Goal: Task Accomplishment & Management: Use online tool/utility

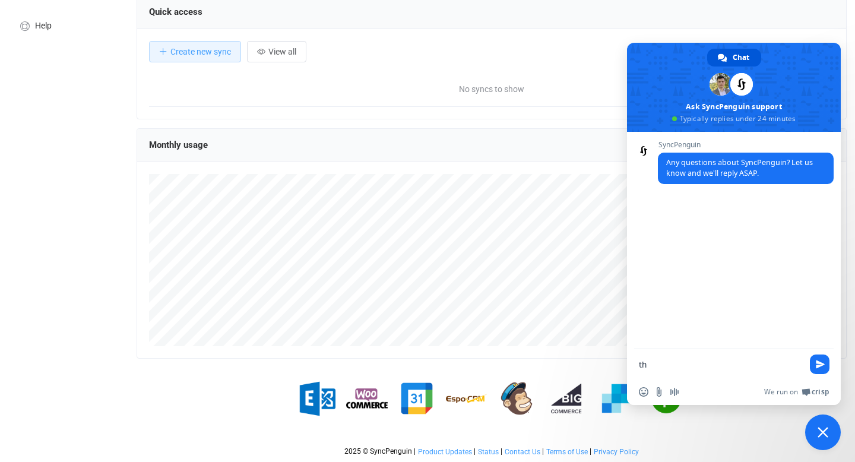
scroll to position [230, 710]
type textarea "t"
type textarea "Hi"
type textarea "I"
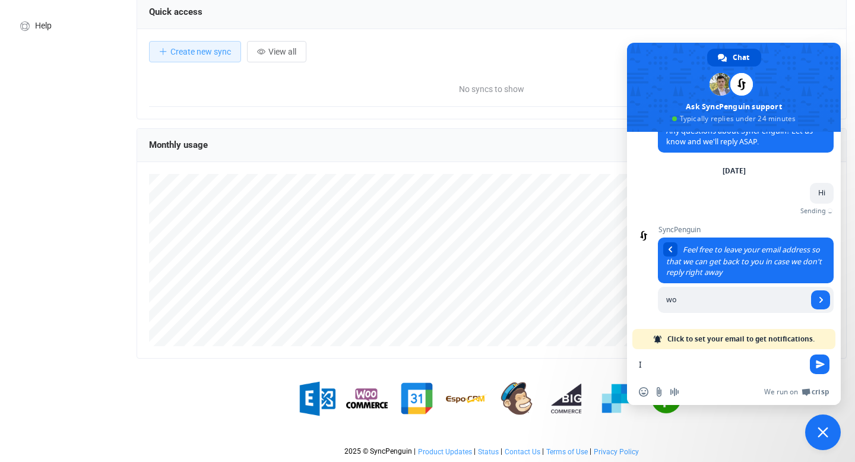
type input "w"
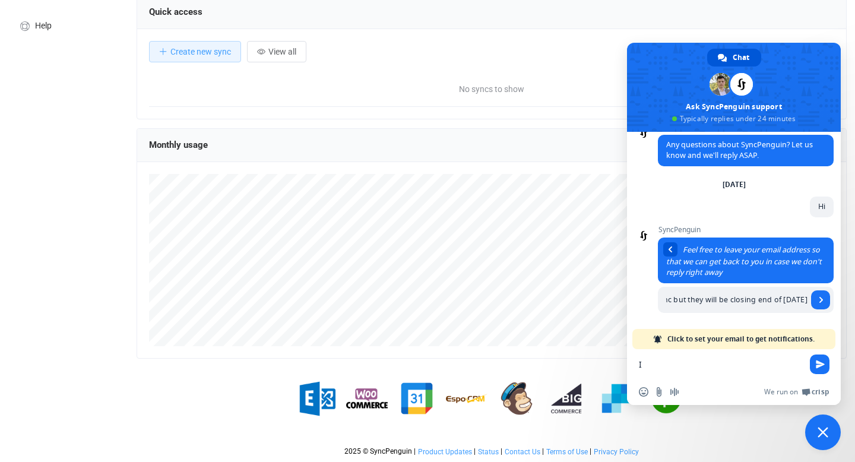
scroll to position [0, 369]
type input "I would like to sync square POS to our shopify website to sync inventory. We cu…"
click at [820, 301] on span "Send" at bounding box center [822, 300] width 6 height 6
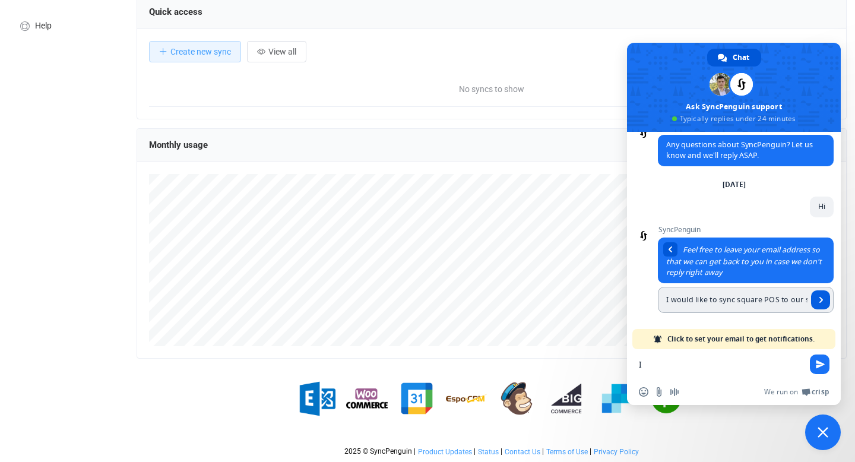
click at [824, 296] on span "Send" at bounding box center [820, 299] width 19 height 19
click at [822, 364] on span "Send" at bounding box center [820, 364] width 9 height 9
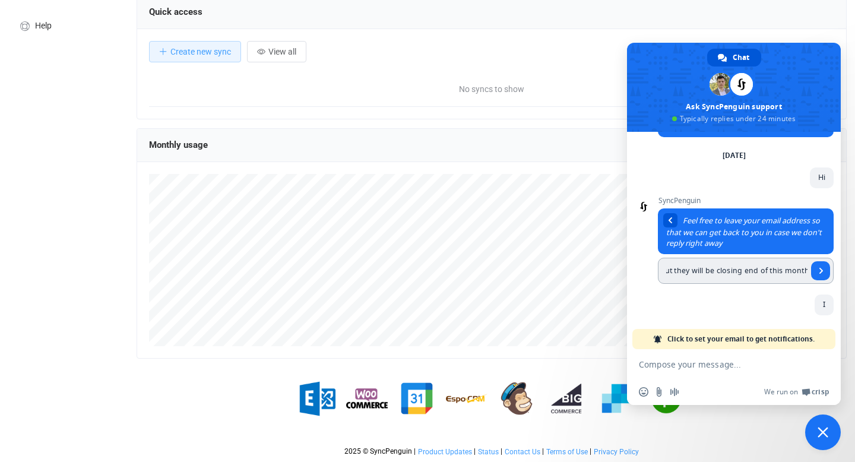
scroll to position [0, 0]
click at [709, 365] on textarea "Compose your message..." at bounding box center [721, 364] width 164 height 11
paste textarea "I would like to sync square POS to our shopify website to sync inventory. We cu…"
type textarea "I would like to sync square POS to our shopify website to sync inventory. We cu…"
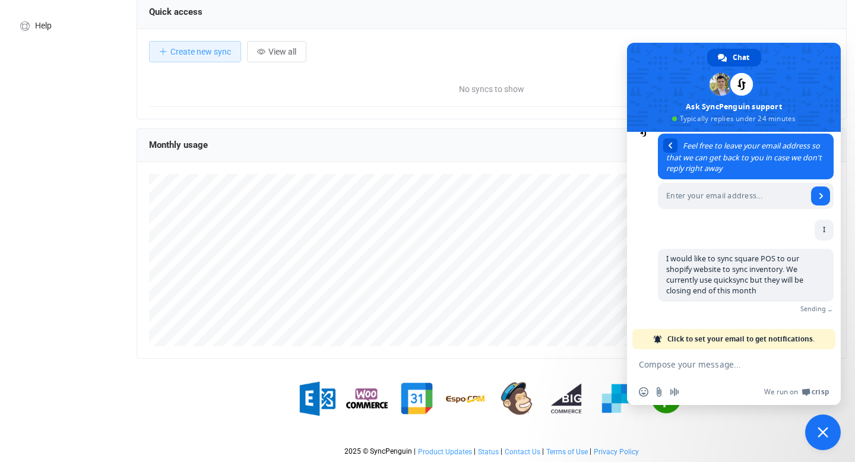
scroll to position [106, 0]
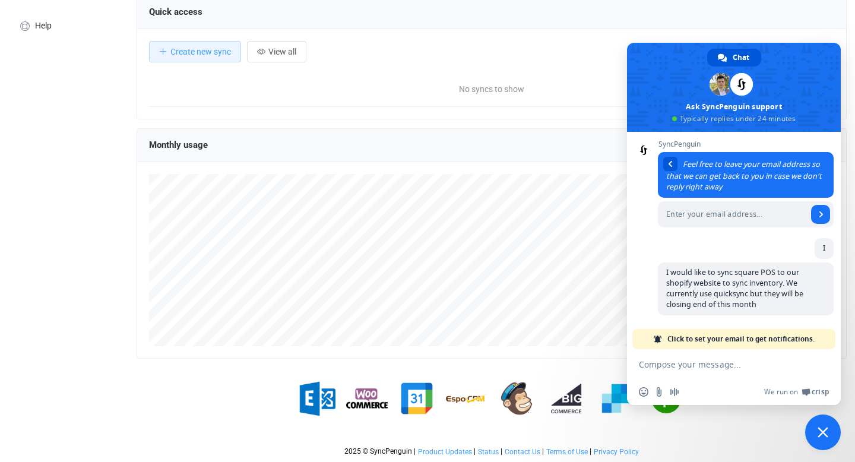
click at [688, 197] on span at bounding box center [746, 191] width 176 height 78
type input "[EMAIL_ADDRESS][DOMAIN_NAME]"
click at [819, 211] on span "Send" at bounding box center [822, 214] width 6 height 6
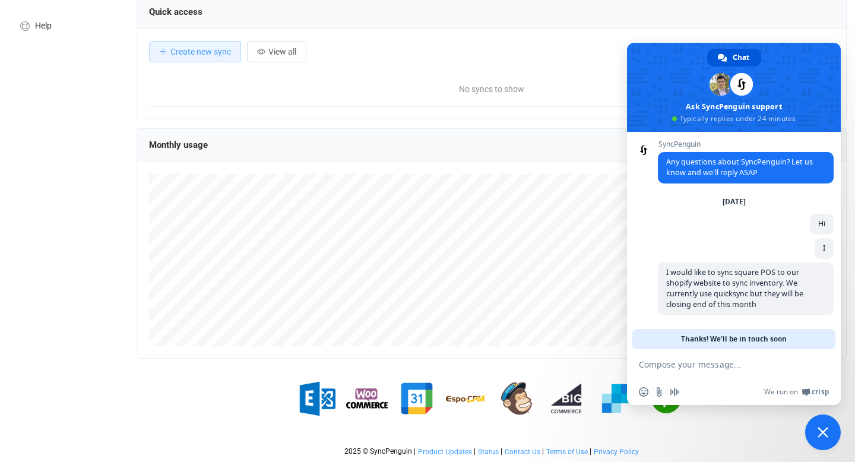
click at [827, 439] on span "Close chat" at bounding box center [823, 433] width 36 height 36
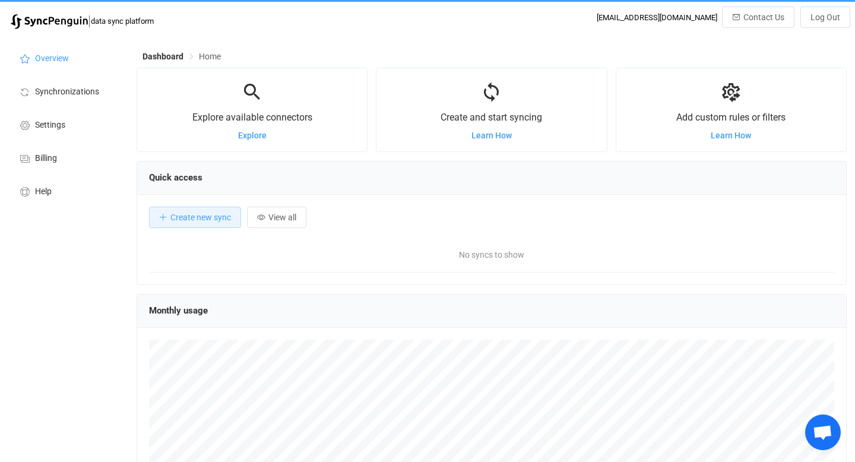
scroll to position [0, 0]
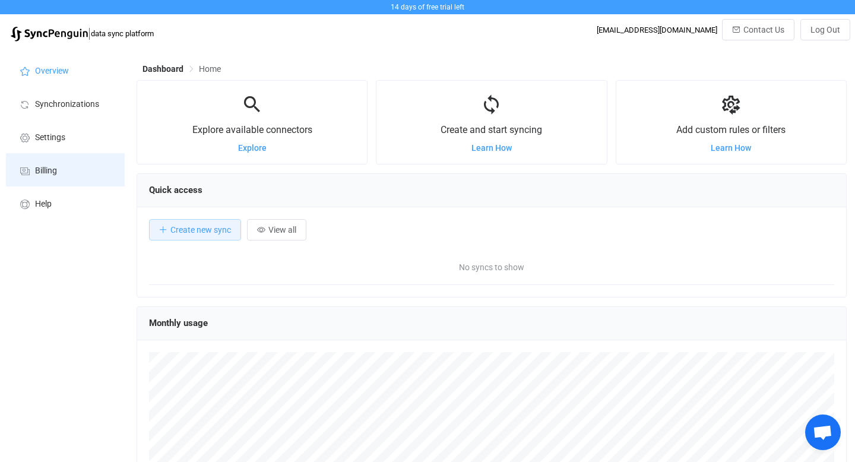
click at [52, 165] on li "Billing" at bounding box center [65, 169] width 119 height 33
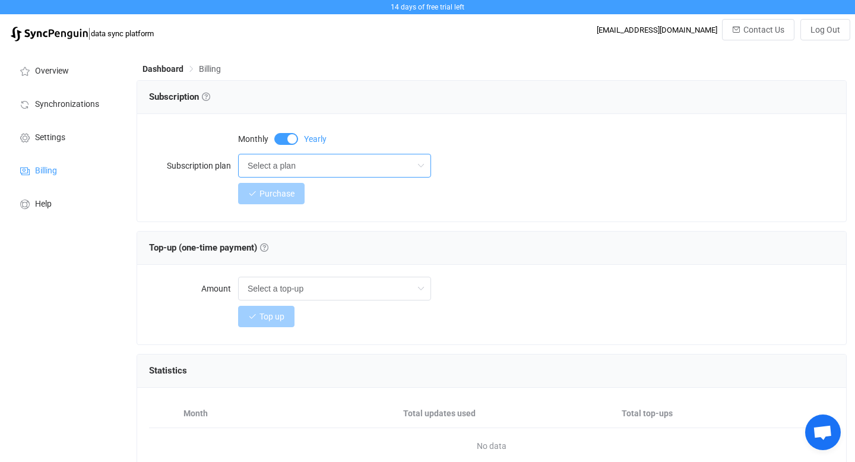
click at [320, 167] on input "Select a plan" at bounding box center [334, 166] width 193 height 24
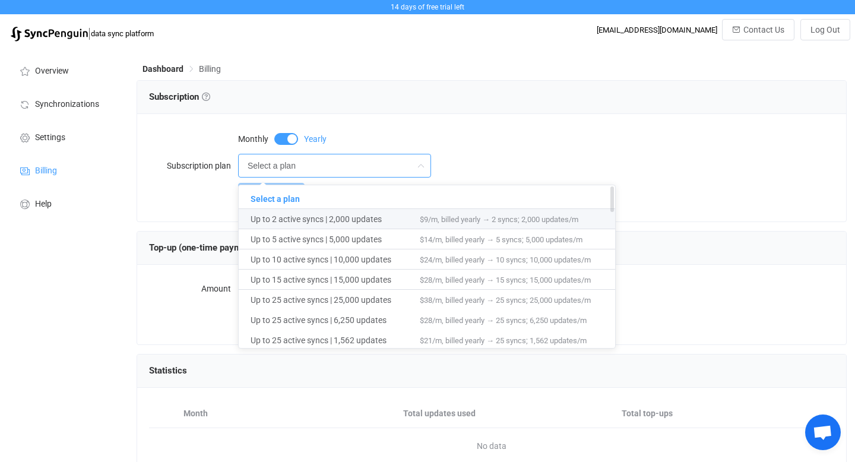
click at [318, 218] on span "Up to 2 active syncs | 2,000 updates" at bounding box center [335, 219] width 169 height 20
type input "Up to 2 active syncs | 2,000 updates"
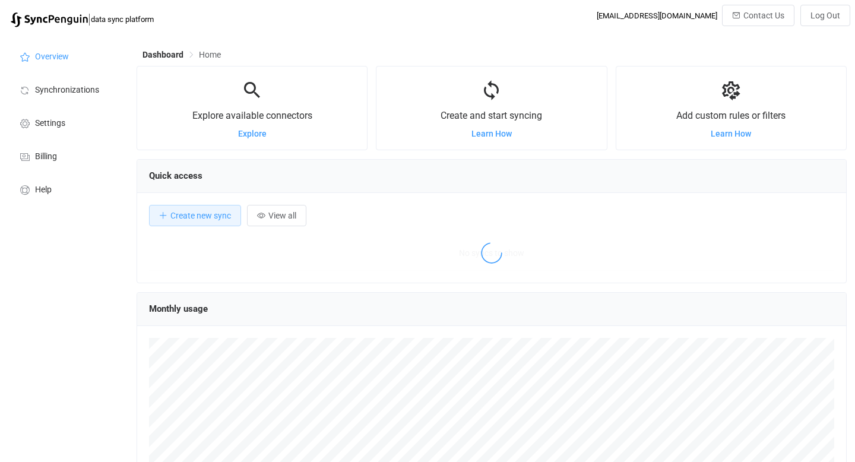
scroll to position [230, 710]
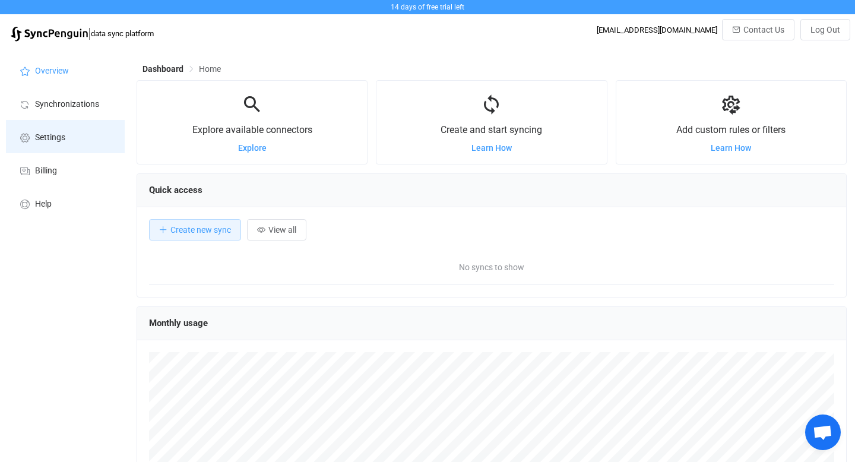
click at [53, 137] on span "Settings" at bounding box center [50, 138] width 30 height 10
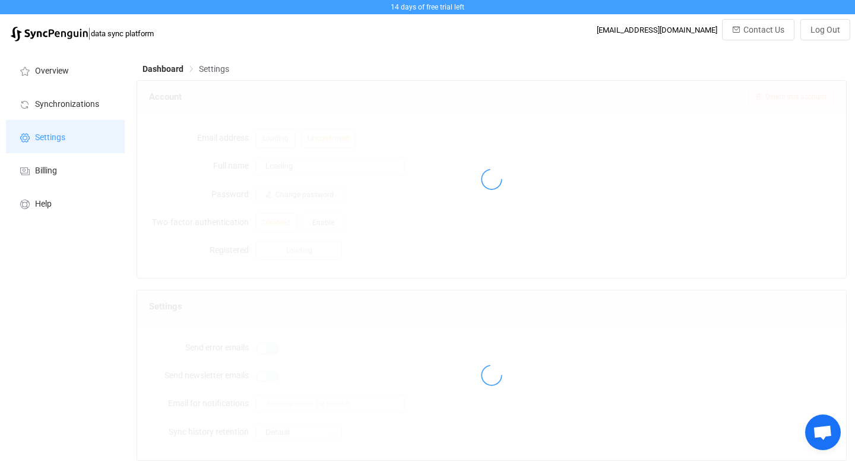
type input "Coastal Vintage"
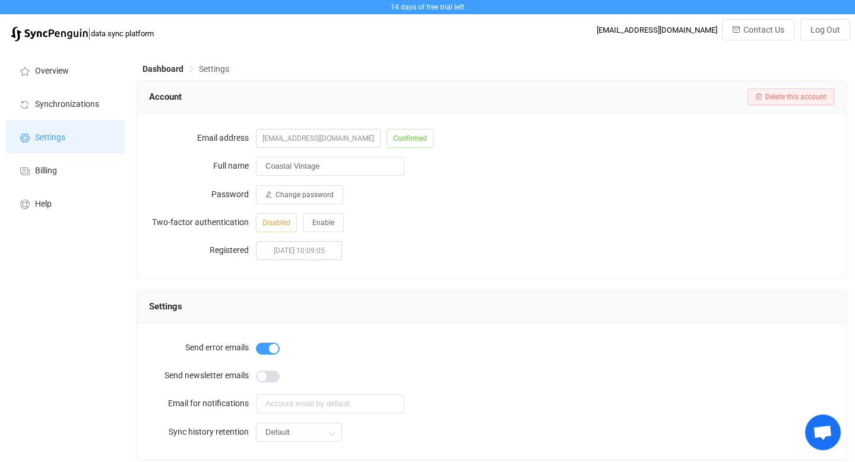
scroll to position [47, 0]
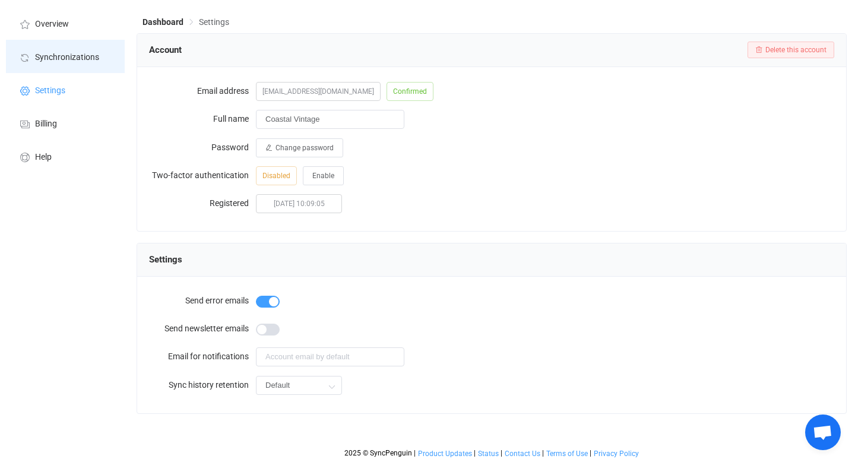
click at [74, 59] on span "Synchronizations" at bounding box center [67, 58] width 64 height 10
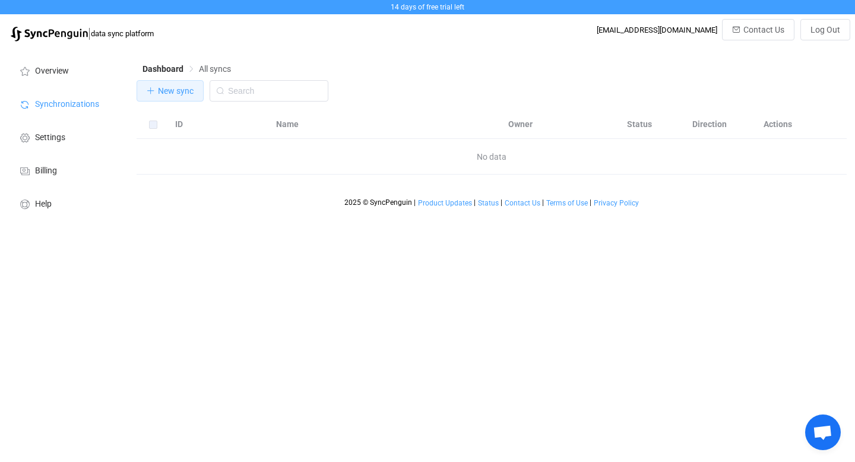
click at [168, 95] on span "New sync" at bounding box center [176, 91] width 36 height 10
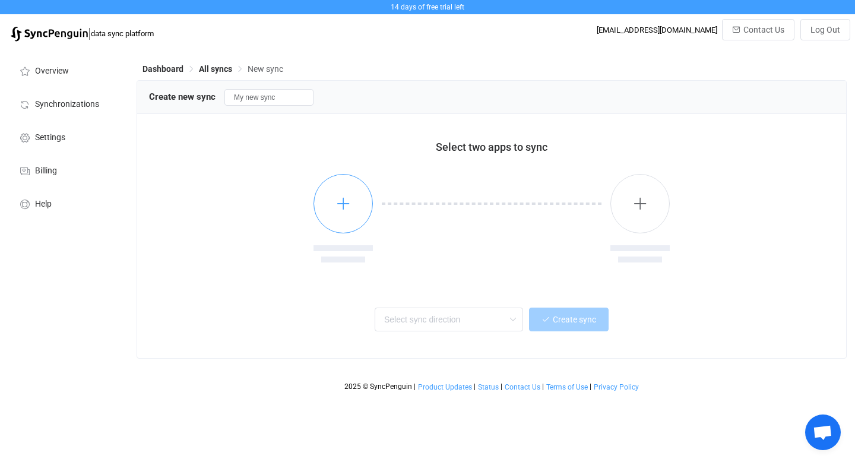
click at [327, 199] on button "button" at bounding box center [343, 203] width 59 height 59
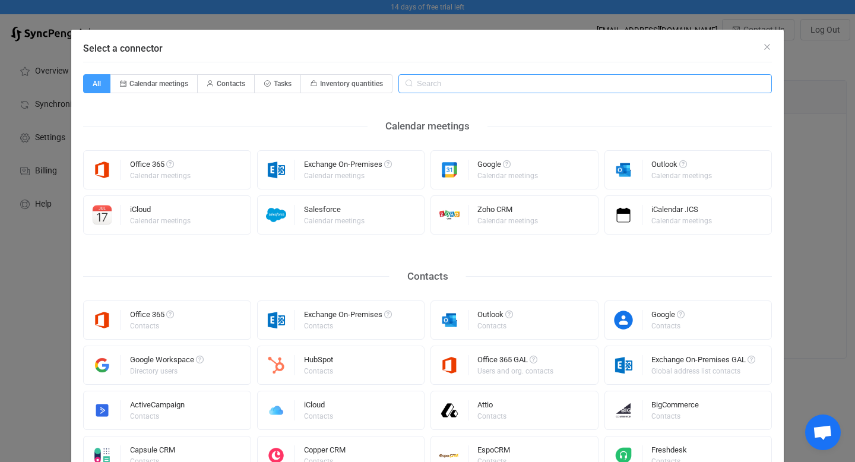
click at [473, 86] on input "Select a connector" at bounding box center [586, 83] width 374 height 19
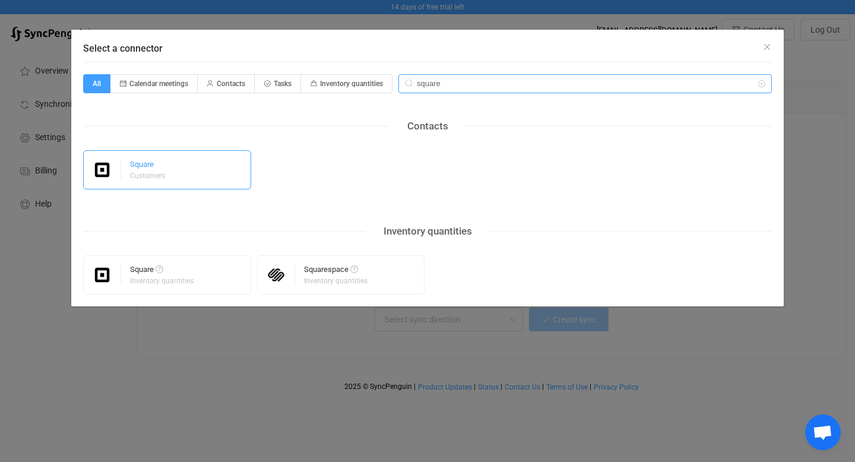
type input "square"
click at [131, 174] on div "Customers" at bounding box center [147, 175] width 35 height 7
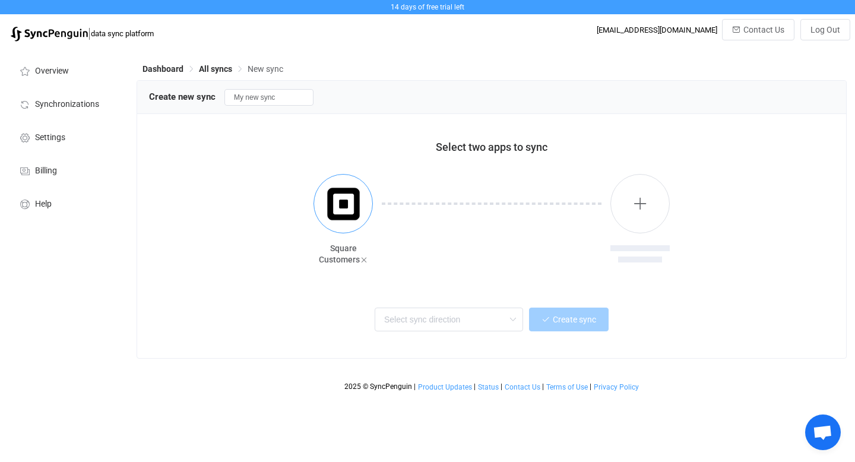
click at [339, 215] on img "button" at bounding box center [343, 204] width 45 height 45
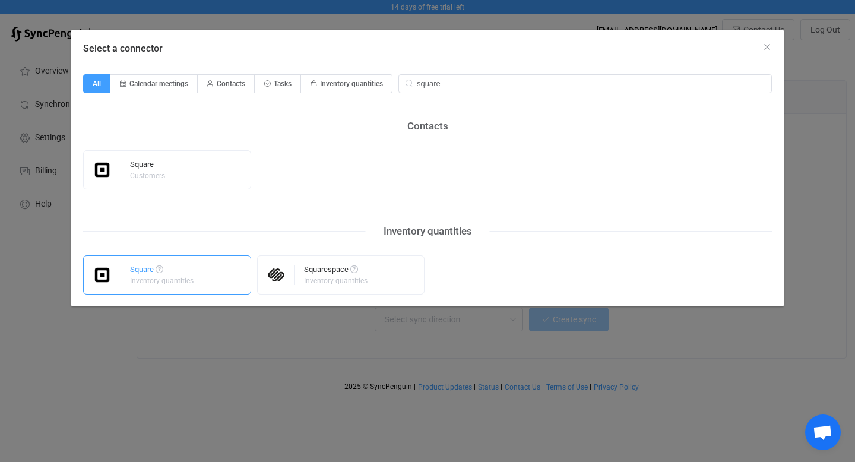
click at [169, 285] on div "Square Inventory quantities" at bounding box center [162, 275] width 65 height 31
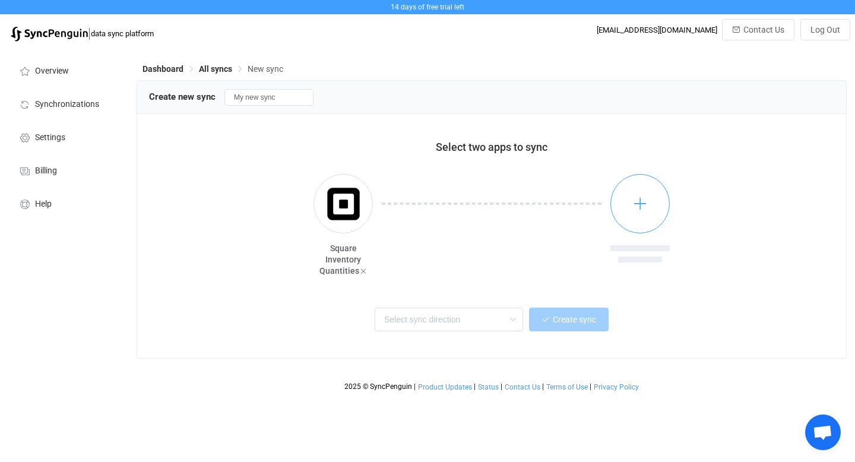
click at [631, 198] on button "button" at bounding box center [640, 203] width 59 height 59
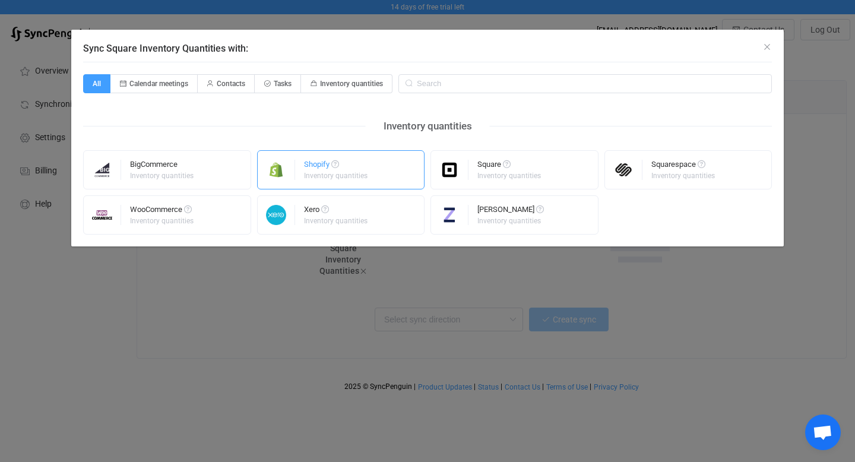
click at [355, 175] on div "Inventory quantities" at bounding box center [336, 175] width 64 height 7
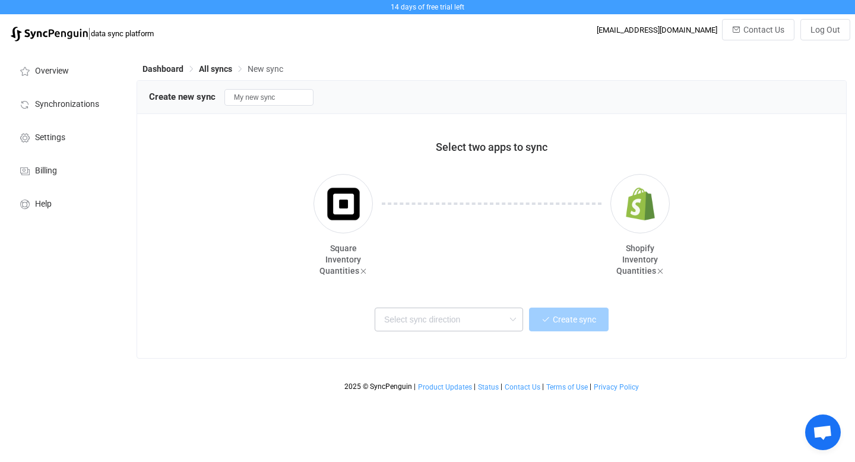
click at [512, 322] on icon at bounding box center [513, 320] width 15 height 24
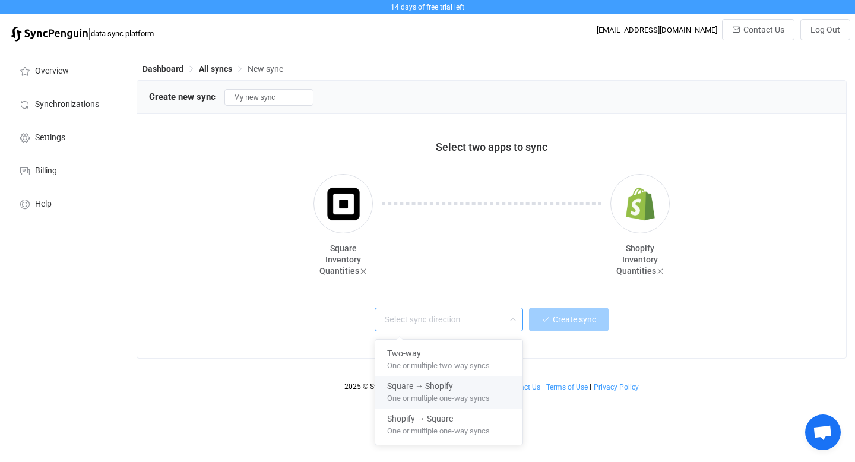
click at [486, 388] on div "Square → Shopify" at bounding box center [449, 384] width 124 height 16
type input "Square → Shopify"
